Goal: Information Seeking & Learning: Learn about a topic

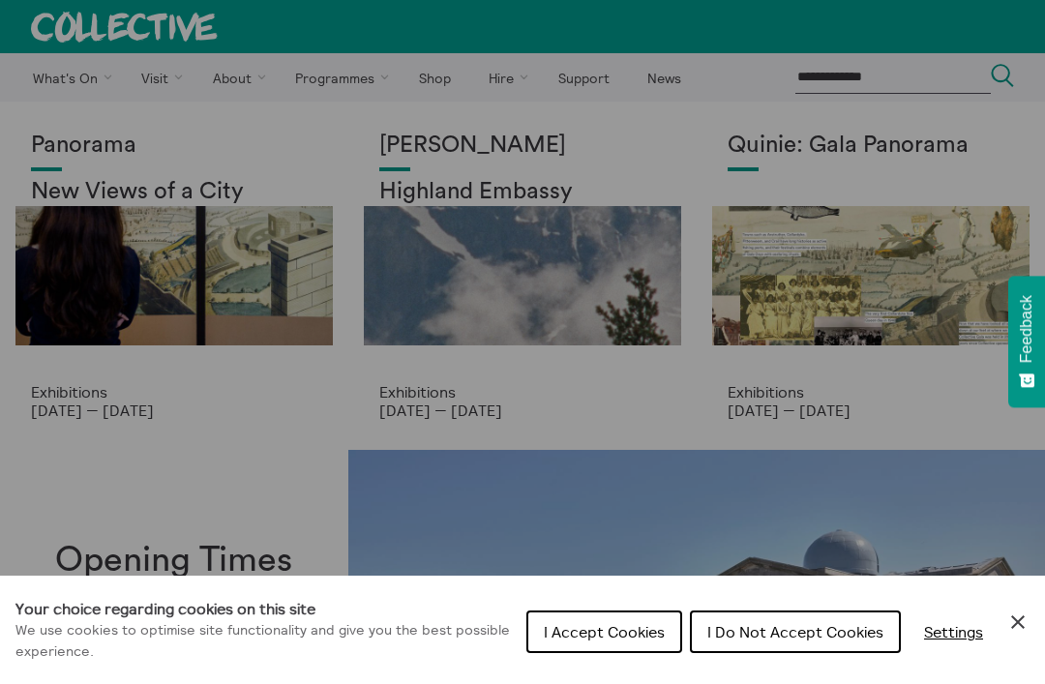
click at [815, 636] on span "I Do Not Accept Cookies" at bounding box center [795, 631] width 176 height 19
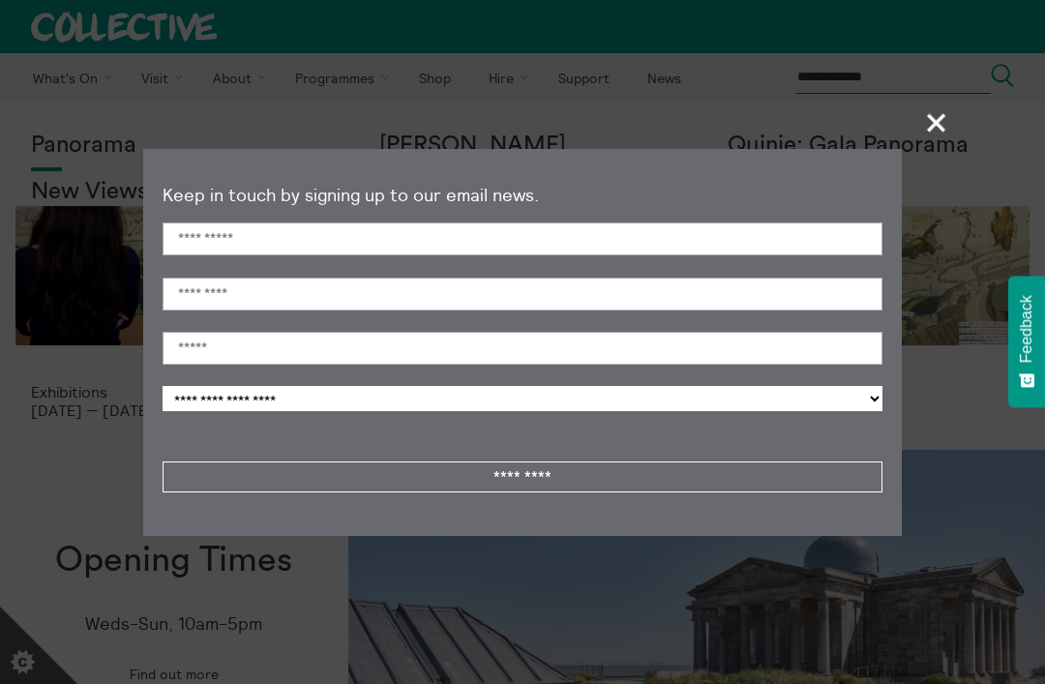
click at [943, 118] on span "+" at bounding box center [937, 122] width 57 height 57
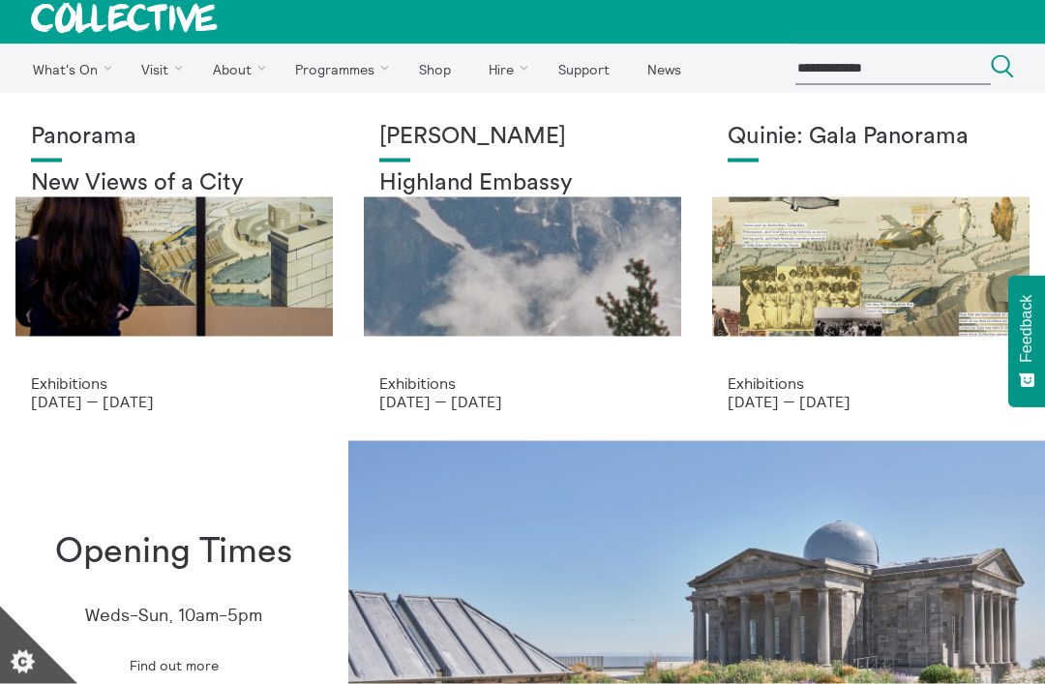
scroll to position [10, 0]
click at [209, 234] on div "Panorama New Views of a City" at bounding box center [174, 248] width 286 height 251
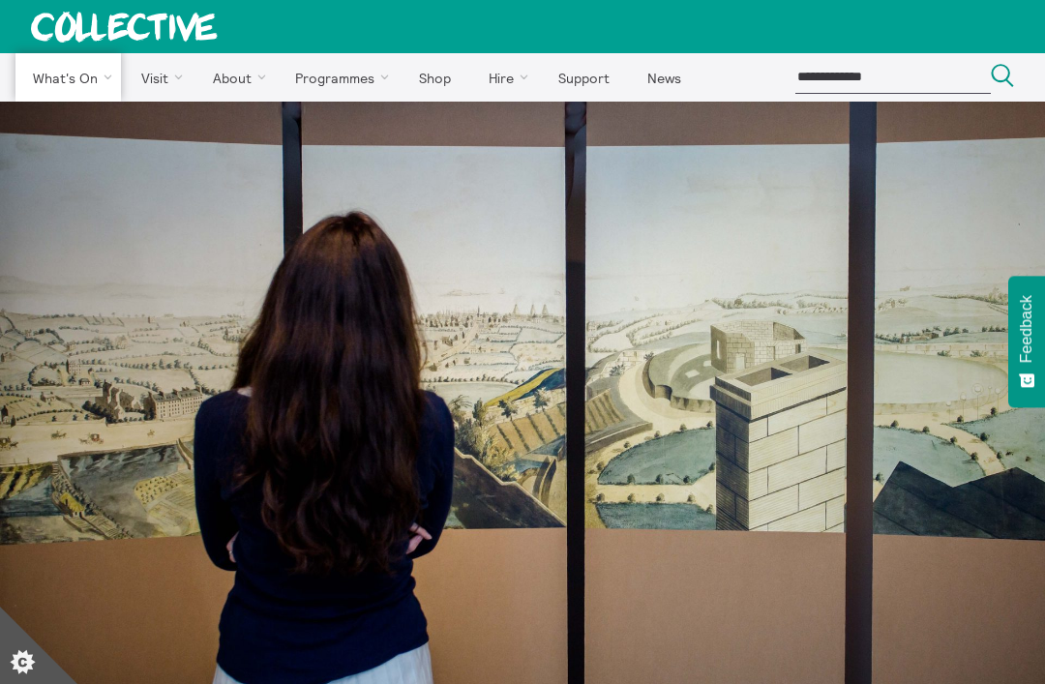
click at [0, 0] on link "Exhibitions" at bounding box center [0, 0] width 0 height 0
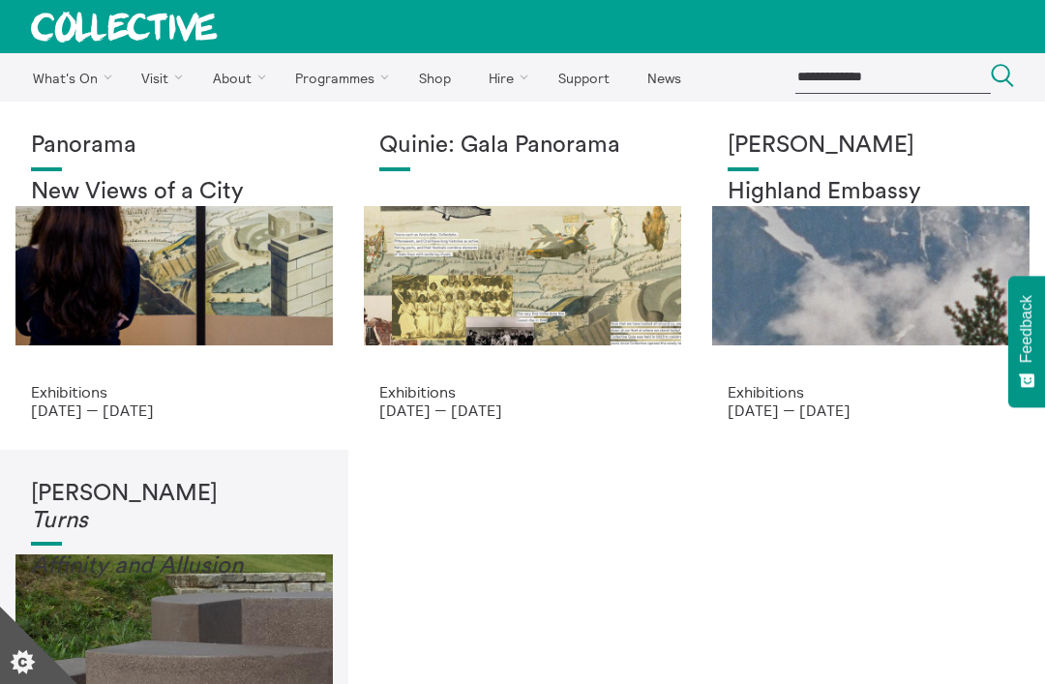
click at [834, 291] on div "[PERSON_NAME] Highland Embassy" at bounding box center [871, 258] width 286 height 251
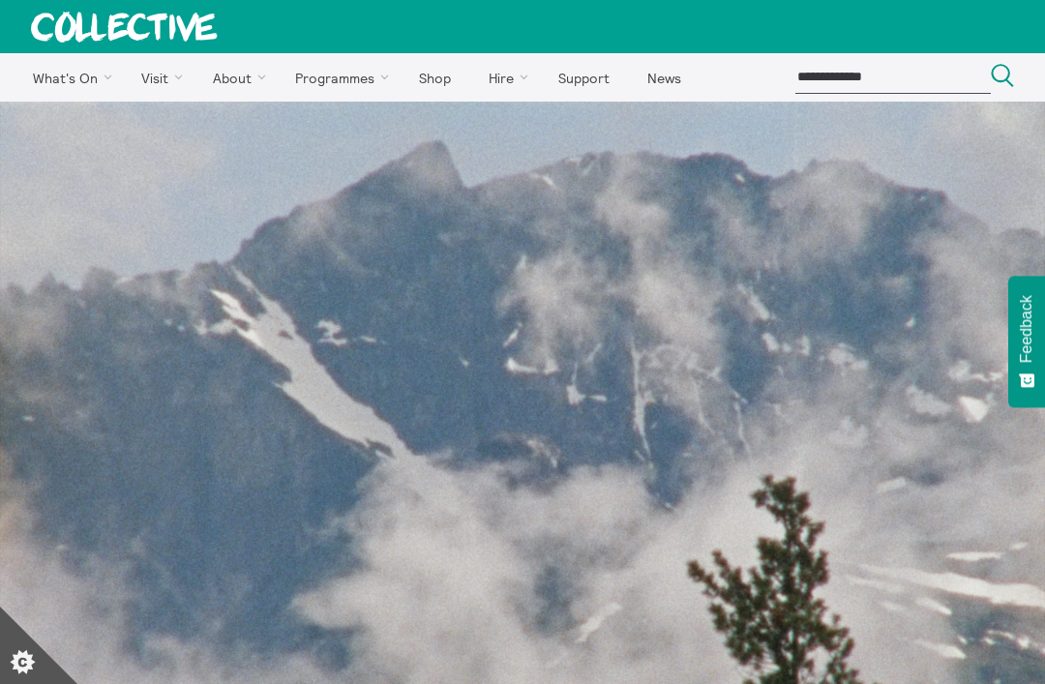
click at [0, 0] on link "Exhibitions" at bounding box center [0, 0] width 0 height 0
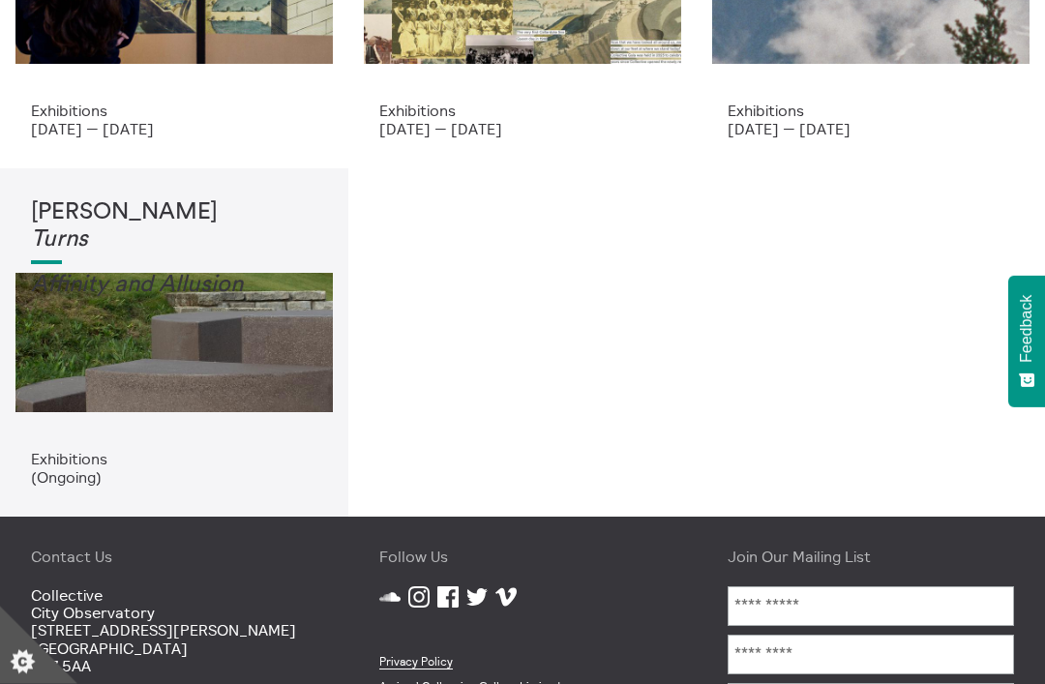
scroll to position [282, 0]
click at [221, 331] on div "[PERSON_NAME] Turns Affinity and Allusi on" at bounding box center [174, 324] width 286 height 251
